Goal: Task Accomplishment & Management: Manage account settings

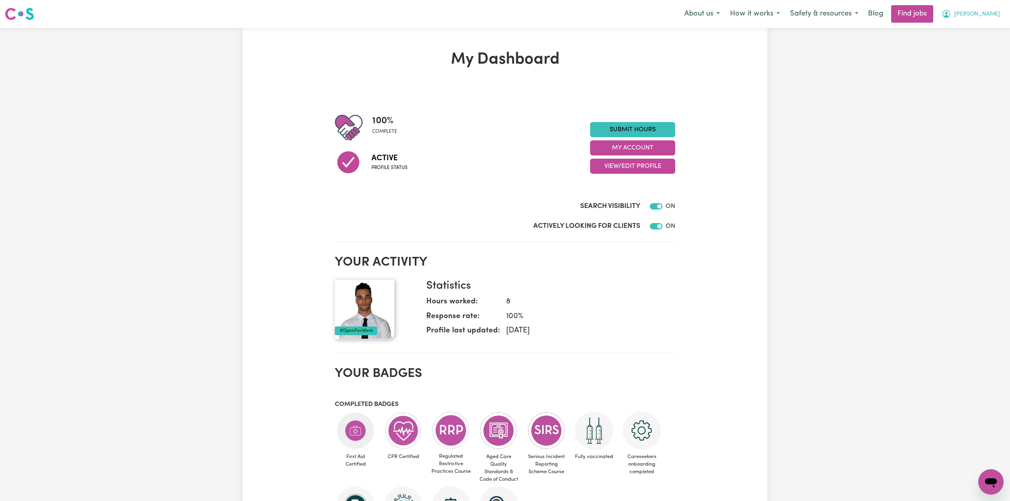
click at [952, 13] on icon "My Account" at bounding box center [947, 14] width 10 height 10
click at [974, 32] on link "My Account" at bounding box center [973, 30] width 63 height 15
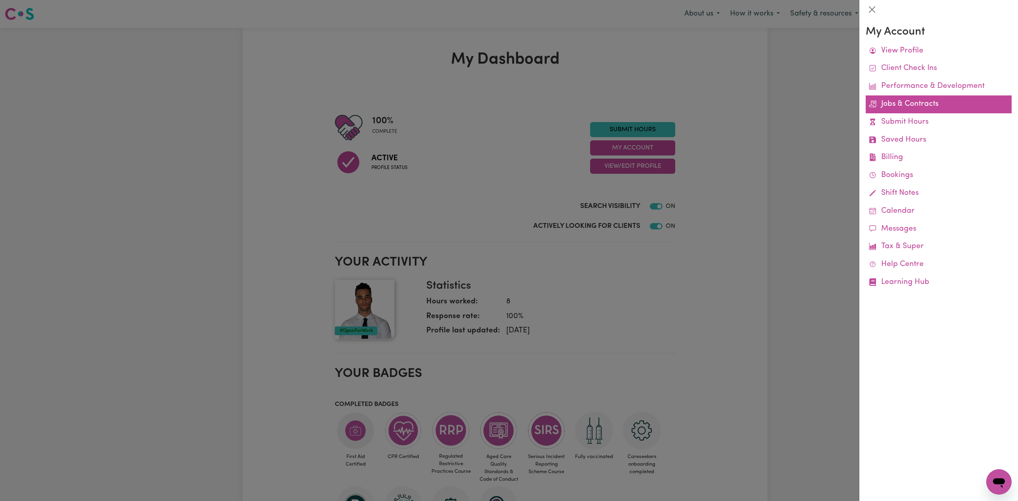
click at [914, 103] on link "Jobs & Contracts" at bounding box center [939, 104] width 146 height 18
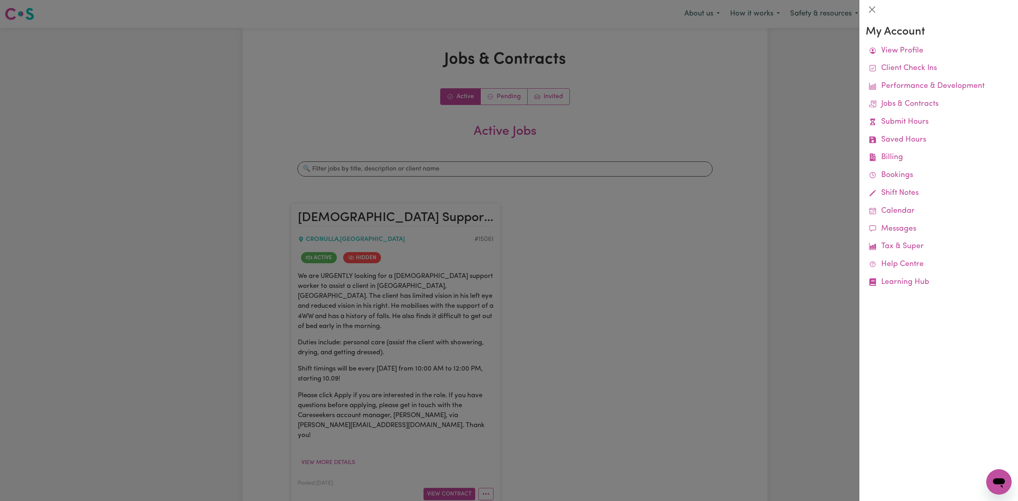
click at [721, 220] on div at bounding box center [509, 250] width 1018 height 501
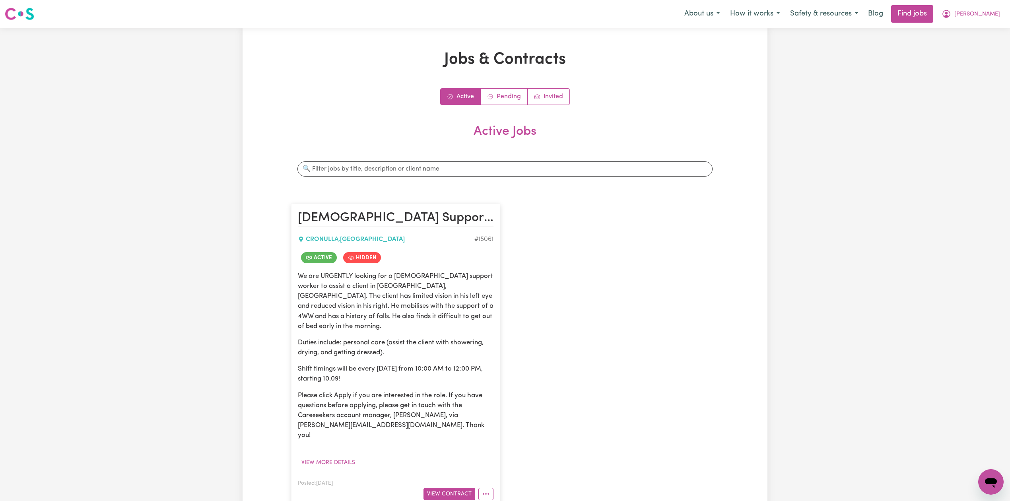
scroll to position [106, 0]
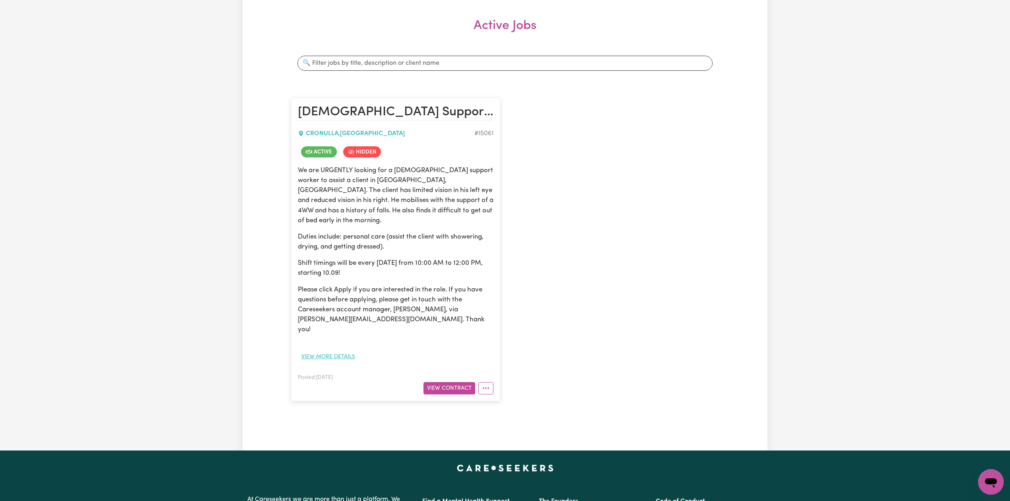
click at [337, 351] on button "View more details" at bounding box center [328, 357] width 61 height 12
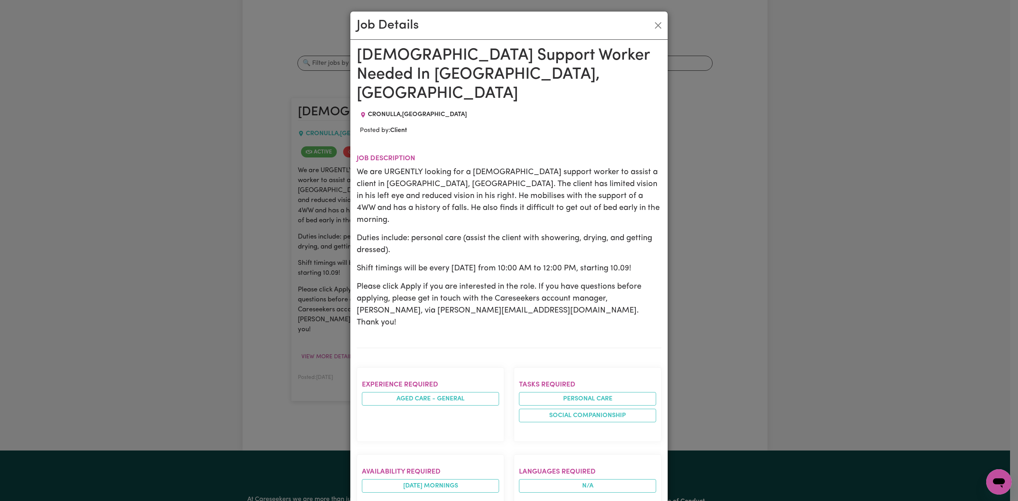
click at [771, 244] on div "Job Details Male Support Worker Needed In Cronulla, NSW CRONULLA , New South Wa…" at bounding box center [509, 250] width 1018 height 501
drag, startPoint x: 656, startPoint y: 25, endPoint x: 467, endPoint y: 212, distance: 266.4
click at [656, 24] on button "Close" at bounding box center [658, 25] width 13 height 13
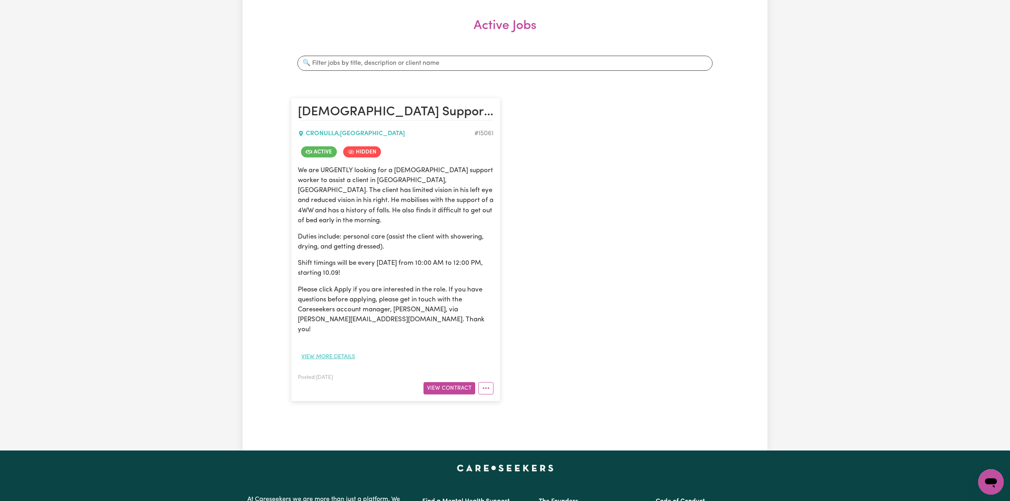
click at [336, 351] on button "View more details" at bounding box center [328, 357] width 61 height 12
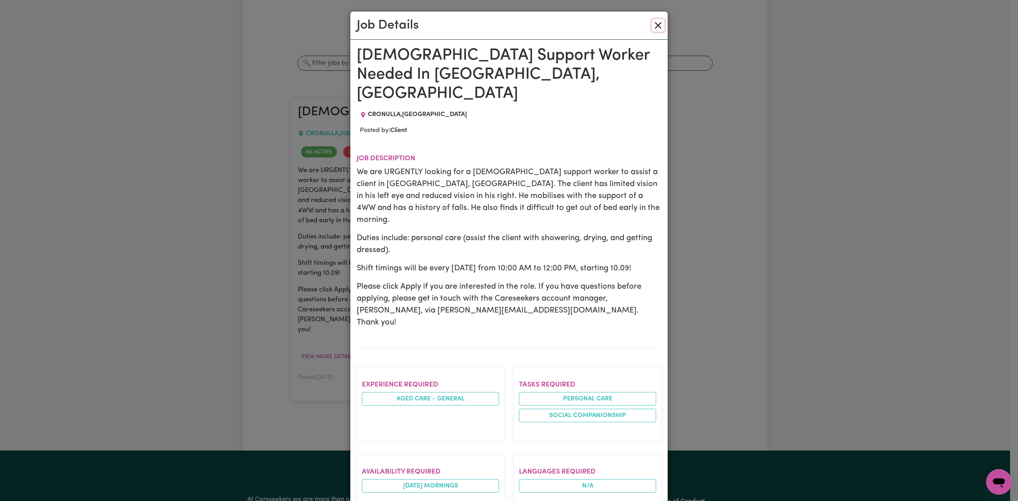
click at [655, 23] on button "Close" at bounding box center [658, 25] width 13 height 13
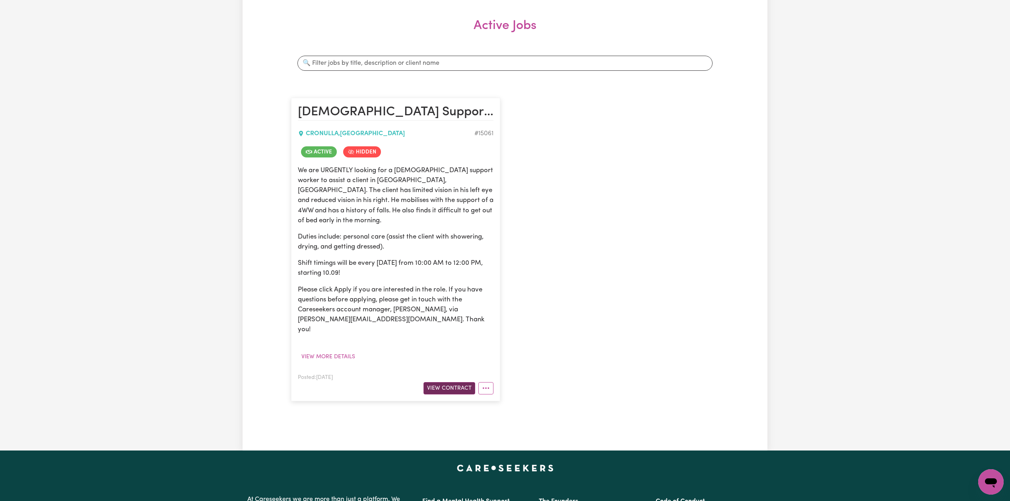
click at [437, 382] on button "View Contract" at bounding box center [450, 388] width 52 height 12
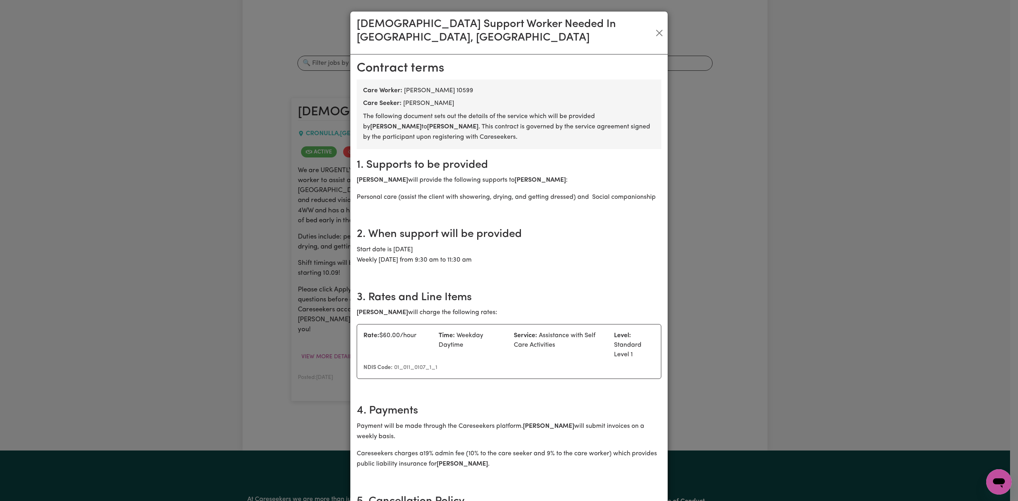
click at [527, 341] on div "Service: Assistance with Self Care Activities" at bounding box center [559, 345] width 100 height 29
click at [561, 291] on h2 "3. Rates and Line Items" at bounding box center [509, 298] width 305 height 14
drag, startPoint x: 404, startPoint y: 113, endPoint x: 350, endPoint y: 105, distance: 54.7
click at [413, 120] on p "The following document sets out the details of the service which will be provid…" at bounding box center [509, 126] width 292 height 31
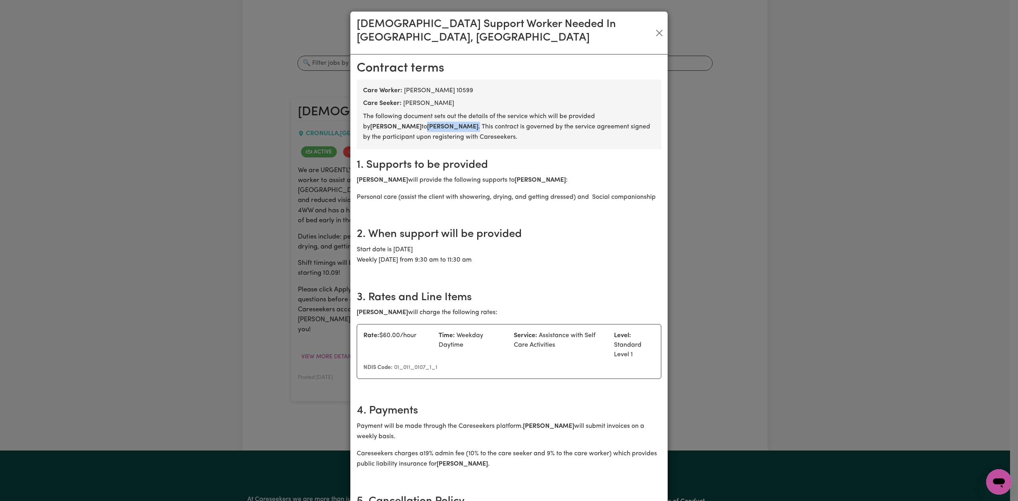
drag, startPoint x: 408, startPoint y: 113, endPoint x: 358, endPoint y: 112, distance: 49.3
click at [358, 112] on section "Care Worker: Jake Foster 10599 Care Seeker: James Bickerton The following docum…" at bounding box center [509, 115] width 305 height 70
copy p "James Bickerton ."
drag, startPoint x: 656, startPoint y: 30, endPoint x: 623, endPoint y: 36, distance: 33.5
click at [655, 30] on button "Close" at bounding box center [659, 33] width 10 height 13
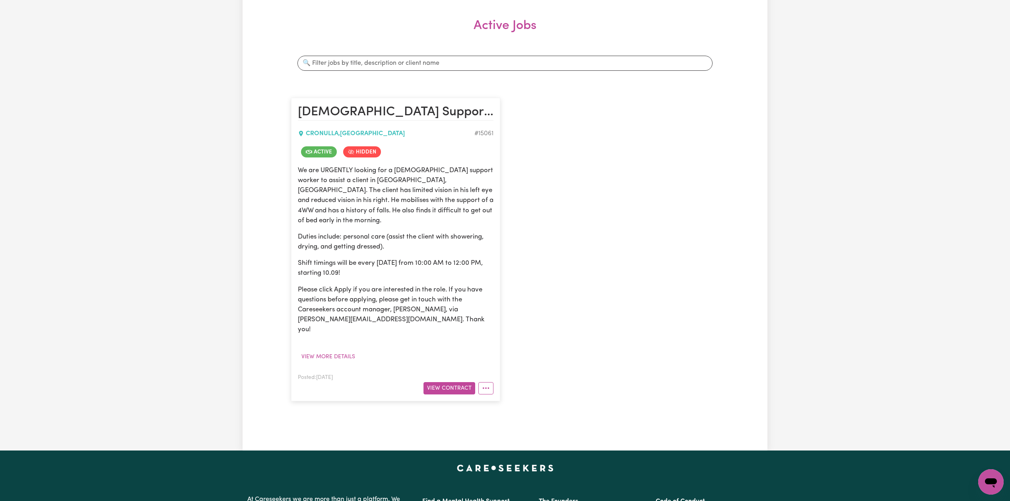
scroll to position [0, 0]
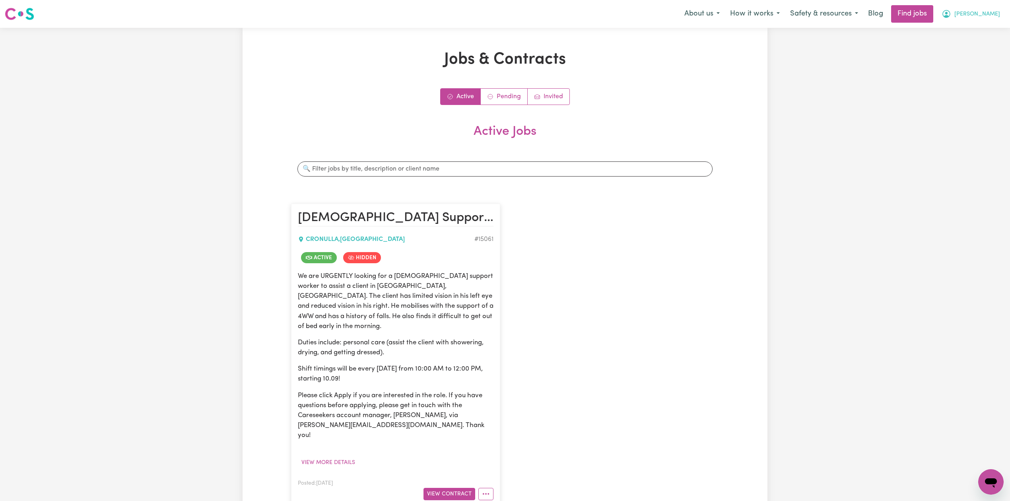
click at [997, 10] on span "[PERSON_NAME]" at bounding box center [978, 14] width 46 height 9
click at [979, 28] on link "My Account" at bounding box center [973, 30] width 63 height 15
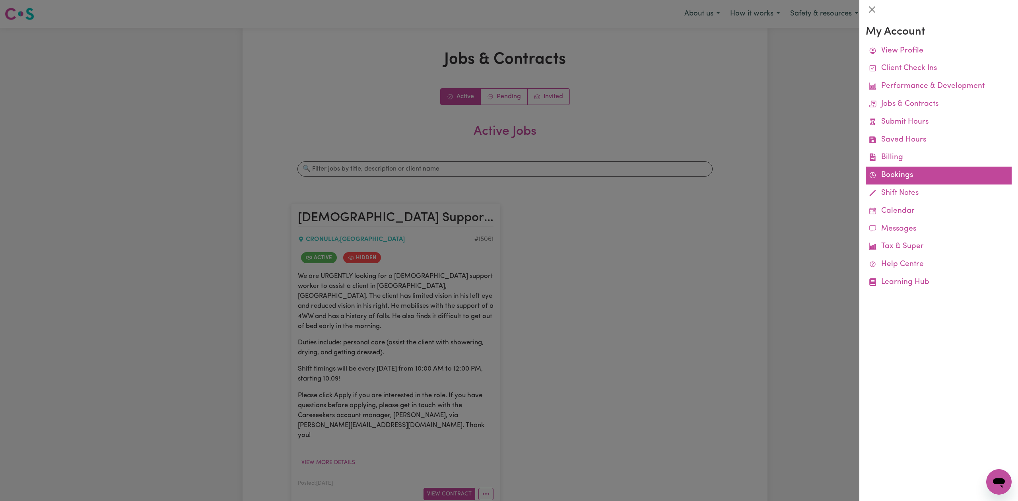
click at [899, 175] on link "Bookings" at bounding box center [939, 176] width 146 height 18
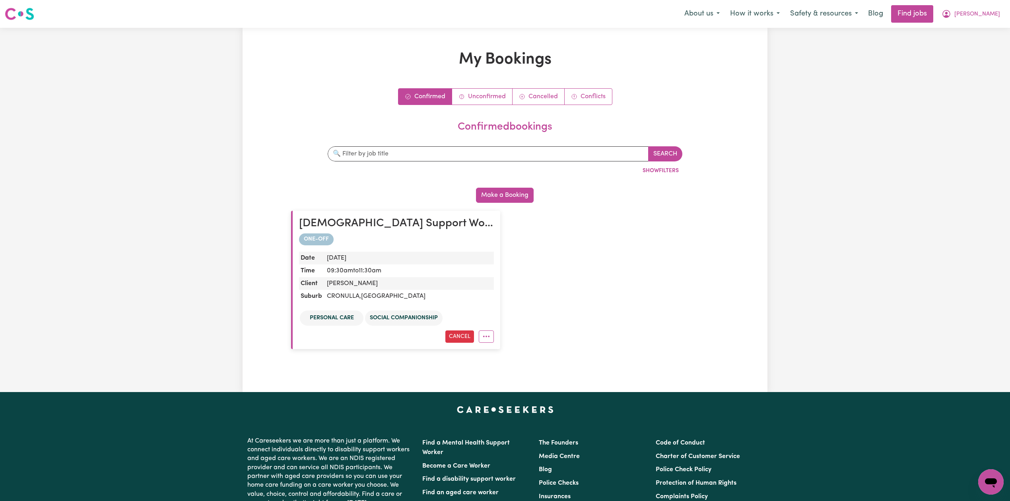
click at [478, 105] on div "Confirmed Unconfirmed Cancelled Conflicts confirmed bookings Search By job titl…" at bounding box center [505, 222] width 428 height 269
click at [482, 100] on link "Unconfirmed" at bounding box center [482, 97] width 60 height 16
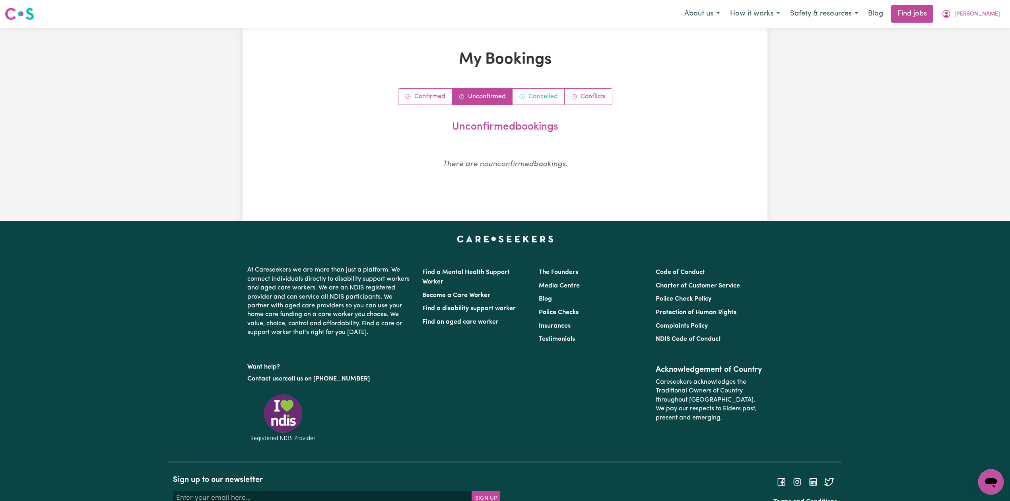
click at [530, 94] on link "Cancelled" at bounding box center [539, 97] width 52 height 16
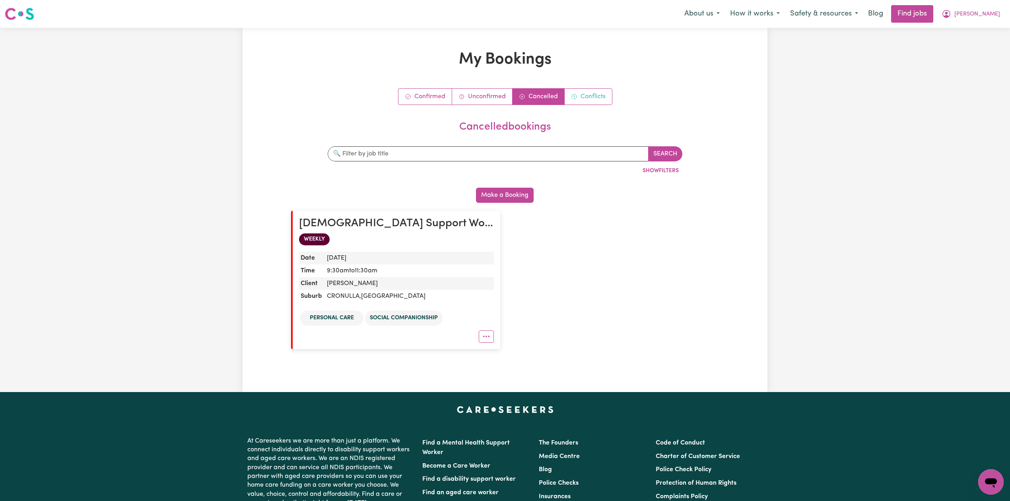
click at [607, 102] on link "Conflicts" at bounding box center [588, 97] width 47 height 16
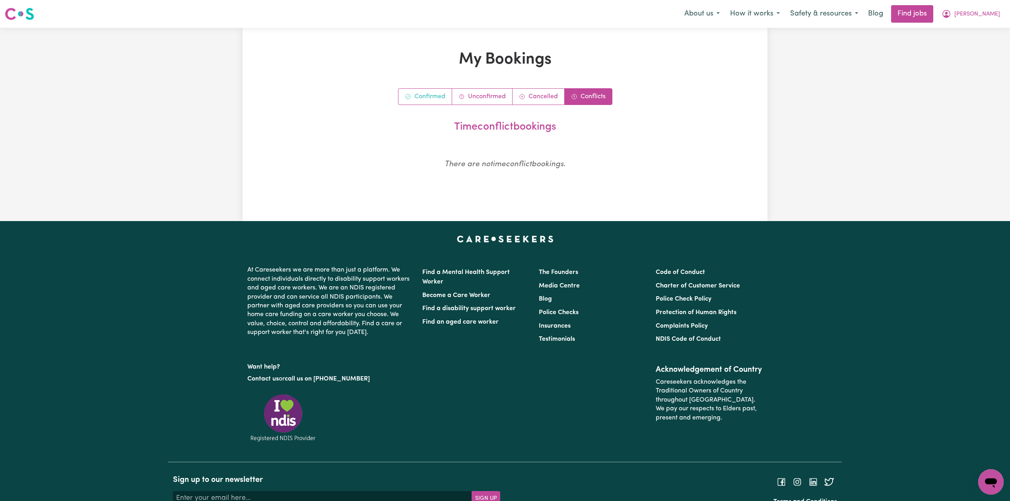
click at [422, 96] on link "Confirmed" at bounding box center [426, 97] width 54 height 16
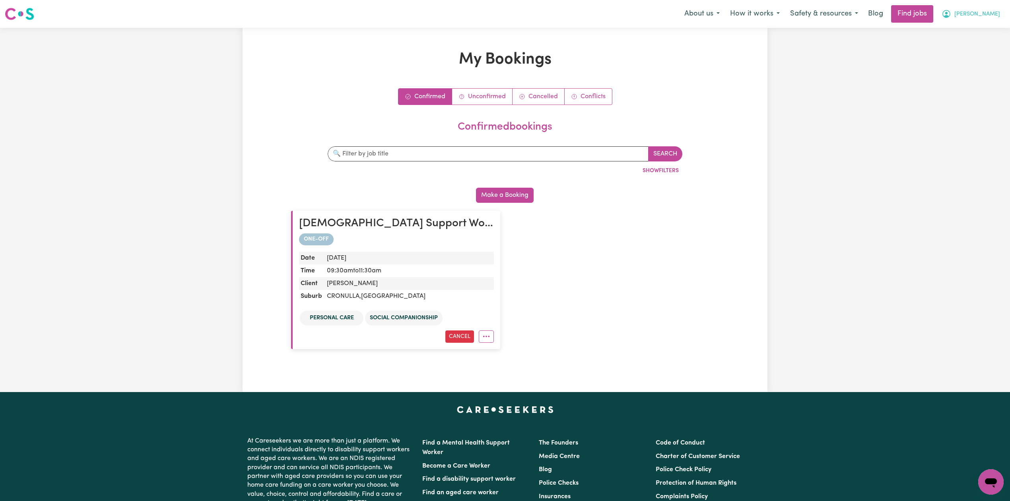
click at [993, 7] on button "[PERSON_NAME]" at bounding box center [971, 14] width 69 height 17
click at [975, 48] on link "My Dashboard" at bounding box center [973, 45] width 63 height 15
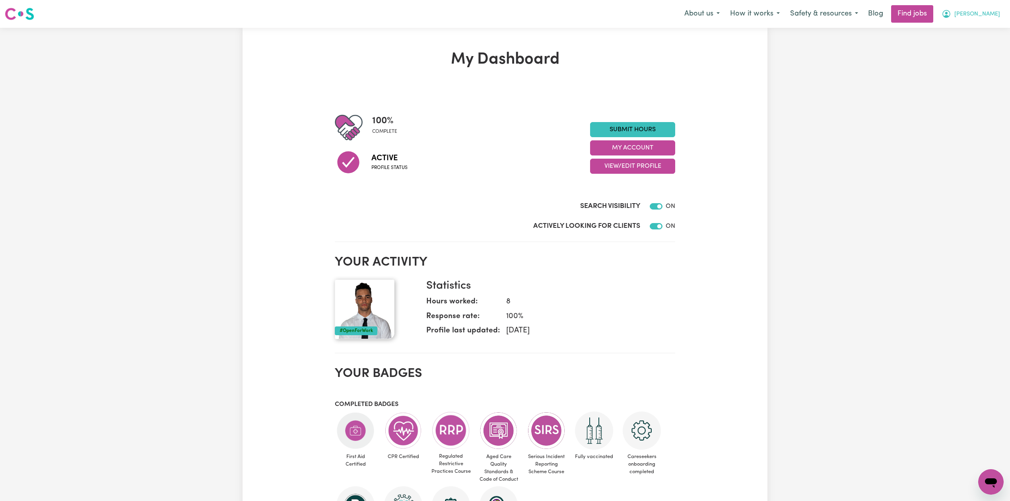
click at [952, 18] on icon "My Account" at bounding box center [947, 14] width 10 height 10
click at [980, 30] on link "My Account" at bounding box center [973, 30] width 63 height 15
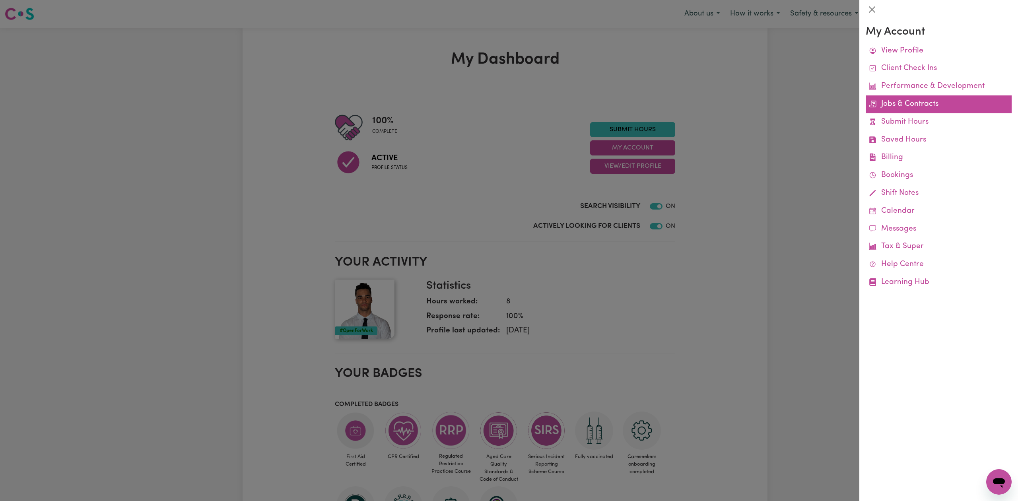
click at [924, 107] on link "Jobs & Contracts" at bounding box center [939, 104] width 146 height 18
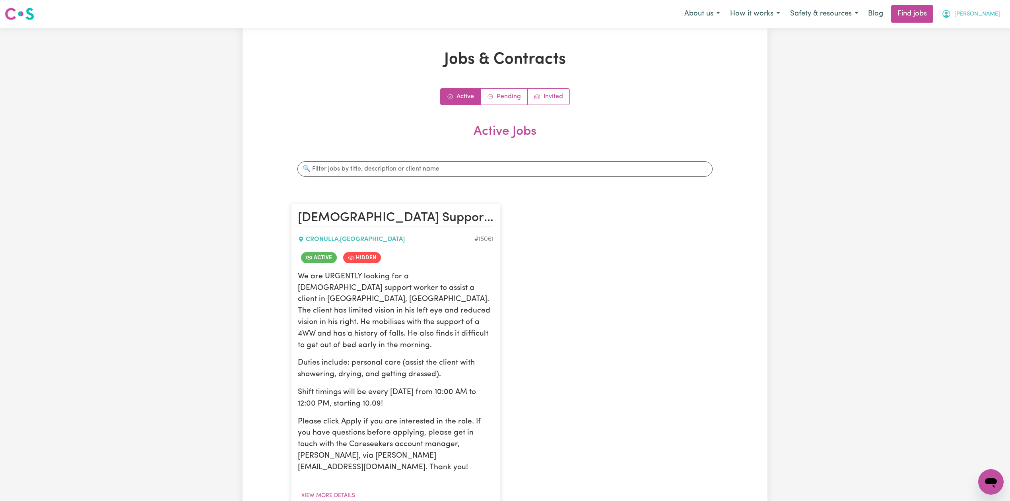
click at [952, 15] on icon "My Account" at bounding box center [947, 14] width 10 height 10
click at [957, 42] on link "My Dashboard" at bounding box center [973, 45] width 63 height 15
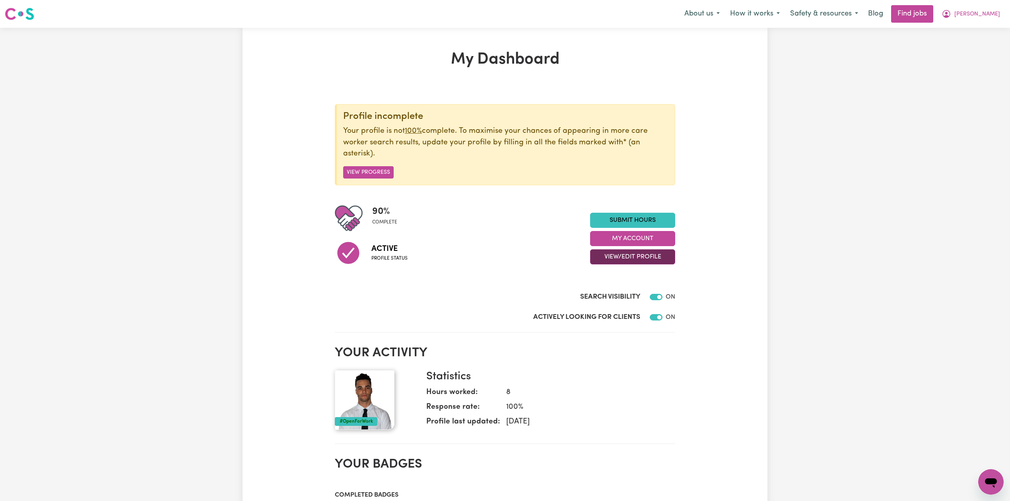
click at [611, 263] on button "View/Edit Profile" at bounding box center [632, 256] width 85 height 15
click at [613, 301] on link "Edit Profile" at bounding box center [628, 294] width 74 height 16
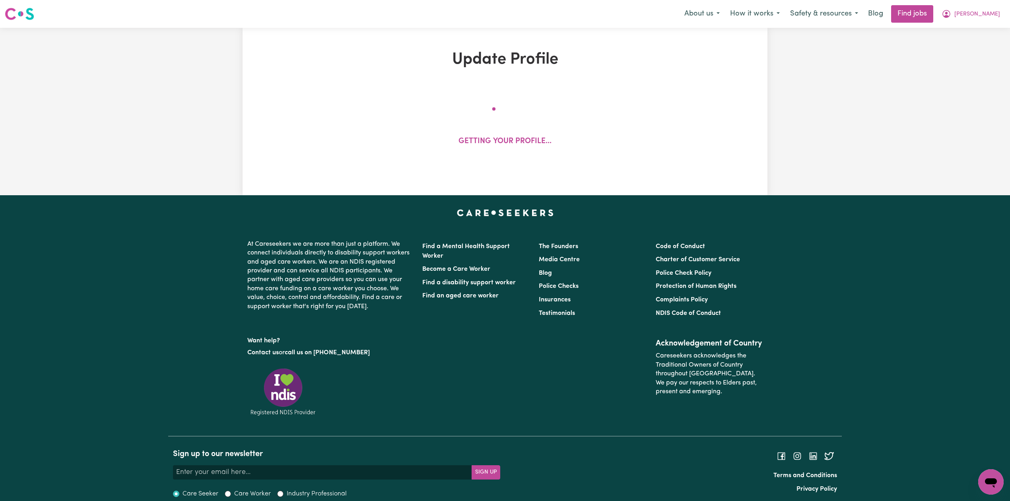
select select "male"
select select "Australian Citizen"
select select "Studying a healthcare related degree or qualification"
select select "60"
select select "80"
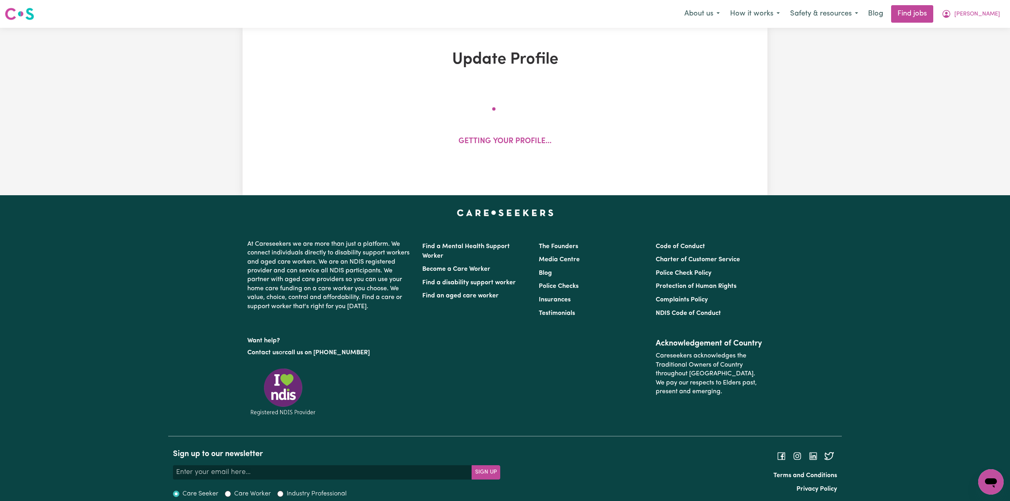
select select "100"
select select "120"
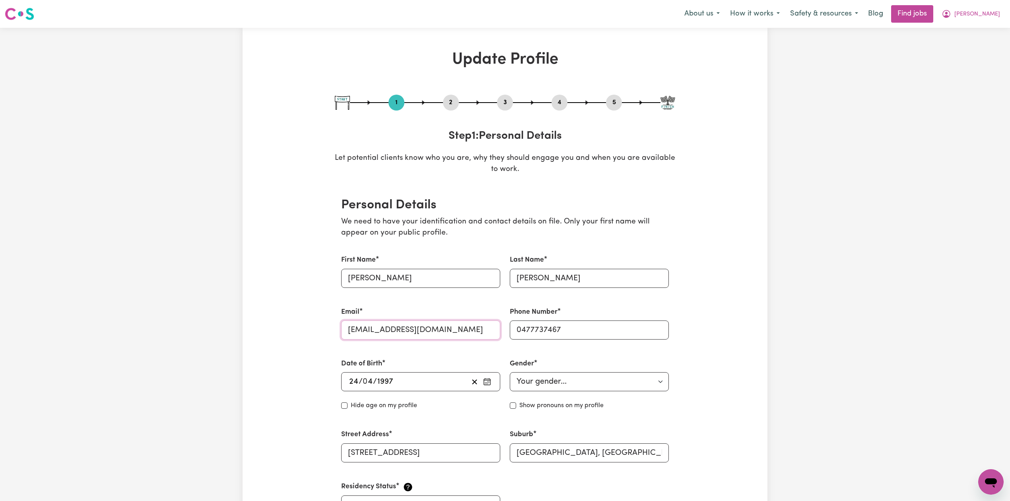
click at [395, 331] on input "jakefoster742@gmail.com" at bounding box center [420, 330] width 159 height 19
click at [1006, 12] on div "Menu About us How it works Safety & resources Blog Find jobs Jake" at bounding box center [505, 14] width 1010 height 18
click at [992, 18] on span "[PERSON_NAME]" at bounding box center [978, 14] width 46 height 9
click at [979, 34] on link "My Account" at bounding box center [973, 30] width 63 height 15
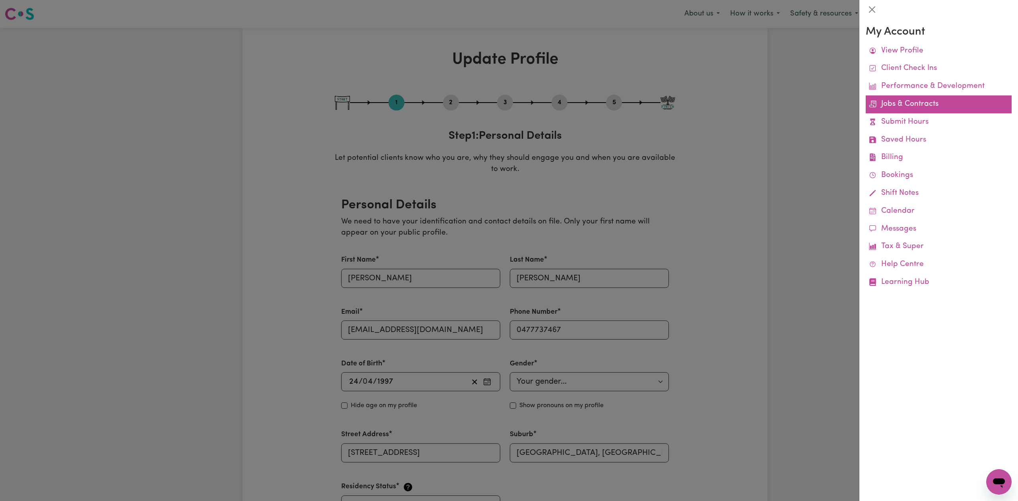
click at [909, 105] on link "Jobs & Contracts" at bounding box center [939, 104] width 146 height 18
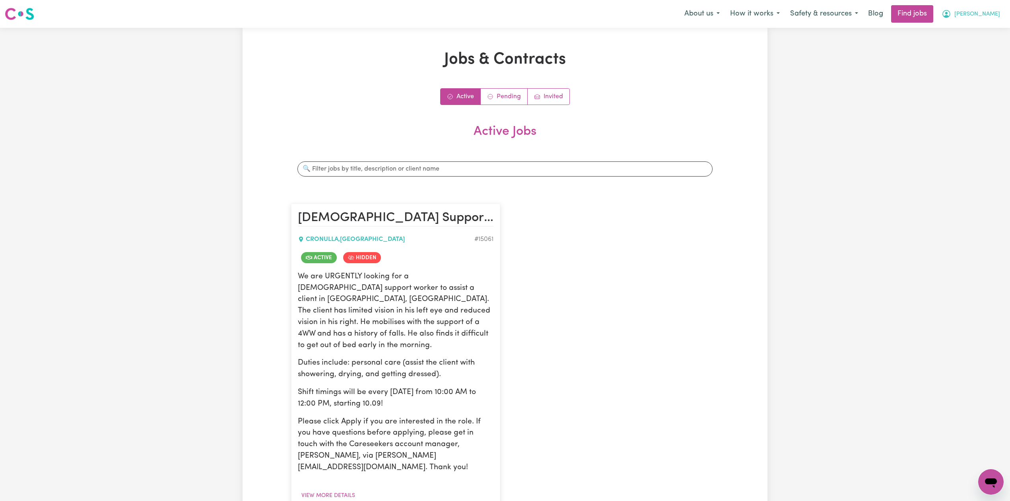
click at [993, 21] on button "[PERSON_NAME]" at bounding box center [971, 14] width 69 height 17
click at [978, 30] on link "My Account" at bounding box center [973, 30] width 63 height 15
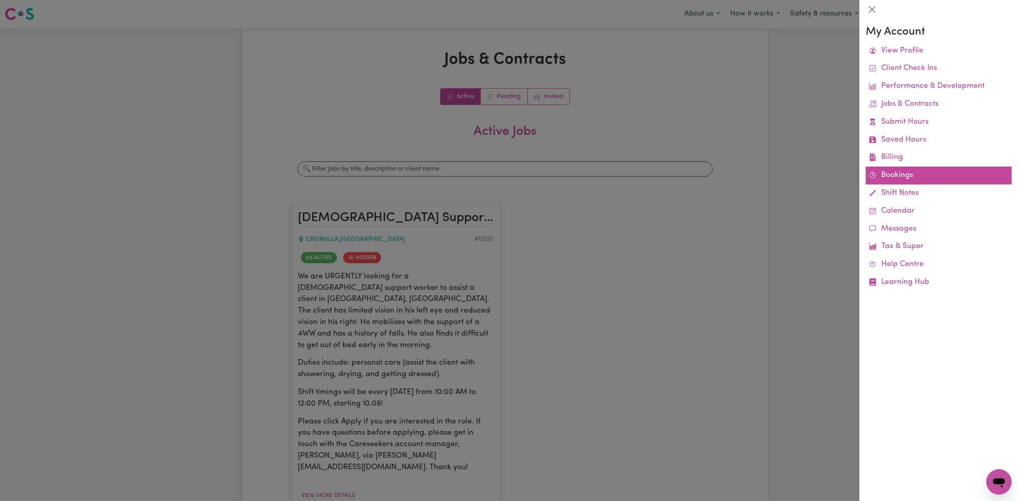
click at [888, 177] on link "Bookings" at bounding box center [939, 176] width 146 height 18
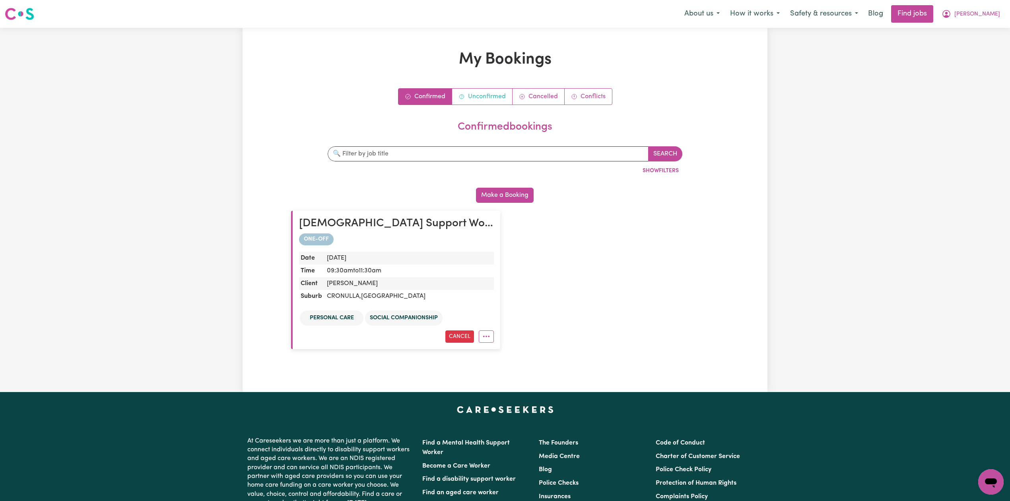
click at [484, 102] on link "Unconfirmed" at bounding box center [482, 97] width 60 height 16
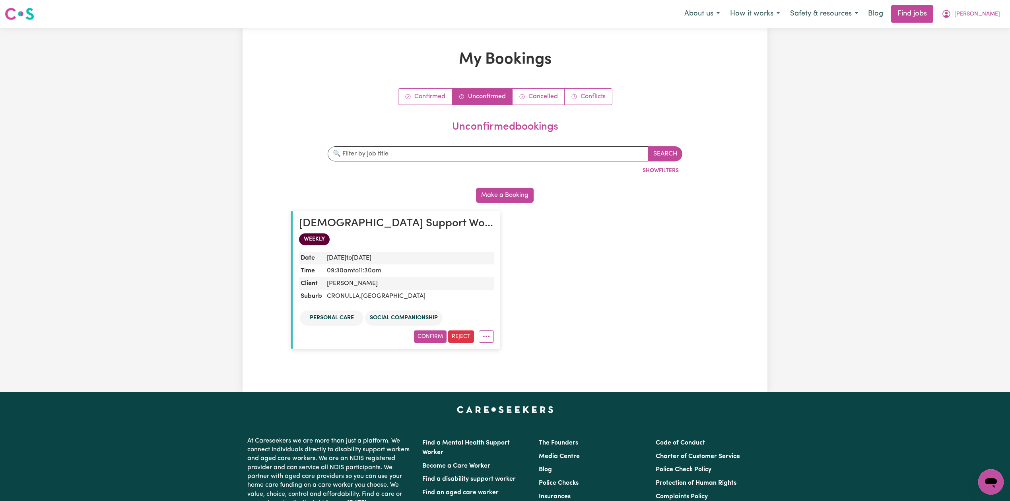
click at [819, 228] on div "My Bookings Confirmed Unconfirmed Cancelled Conflicts unconfirmed bookings Sear…" at bounding box center [505, 210] width 1010 height 364
click at [979, 8] on button "[PERSON_NAME]" at bounding box center [971, 14] width 69 height 17
click at [966, 51] on link "My Dashboard" at bounding box center [973, 45] width 63 height 15
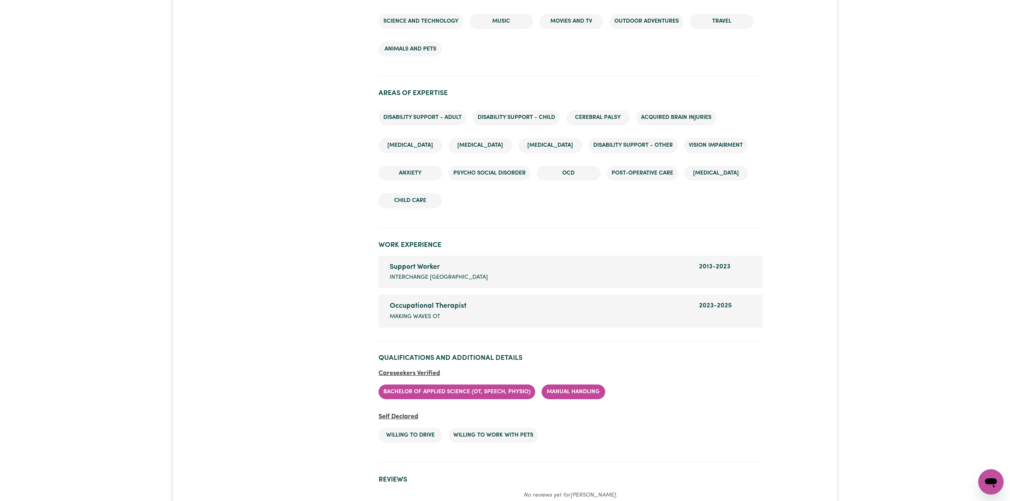
scroll to position [1019, 0]
